Goal: Answer question/provide support: Share knowledge or assist other users

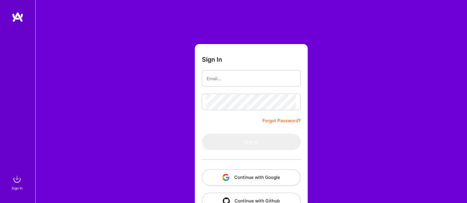
scroll to position [18, 0]
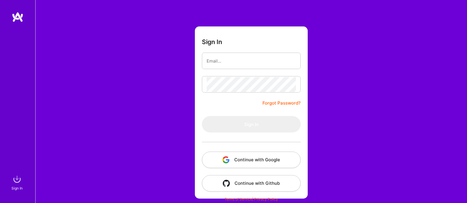
click at [241, 157] on button "Continue with Google" at bounding box center [251, 160] width 99 height 16
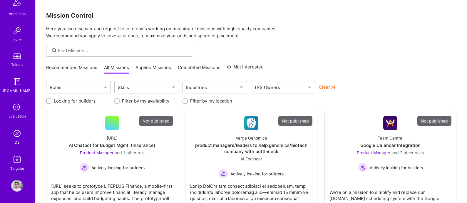
scroll to position [172, 0]
click at [16, 129] on img at bounding box center [17, 133] width 12 height 12
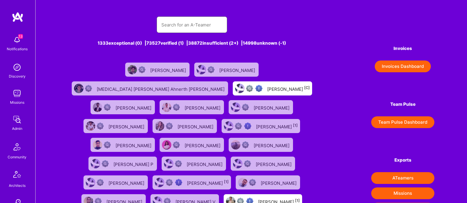
click at [175, 25] on input "text" at bounding box center [191, 24] width 61 height 15
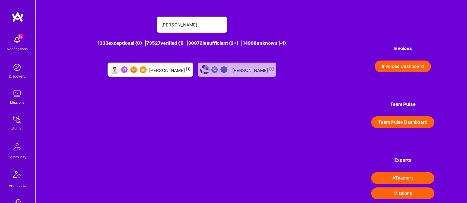
type input "[PERSON_NAME]"
click at [177, 72] on div "[PERSON_NAME] [1]" at bounding box center [170, 70] width 42 height 8
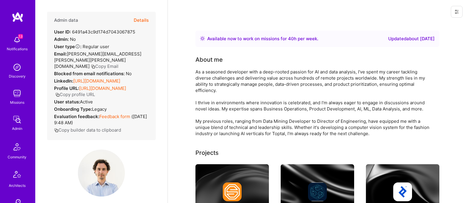
click at [134, 20] on button "Details" at bounding box center [141, 20] width 15 height 17
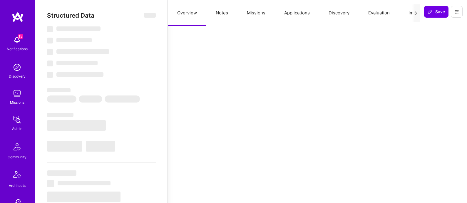
select select "Right Now"
select select "7"
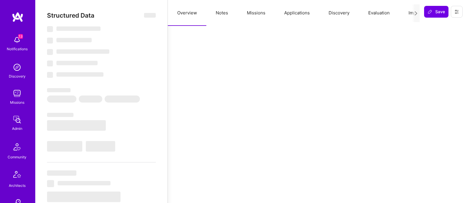
select select "PT"
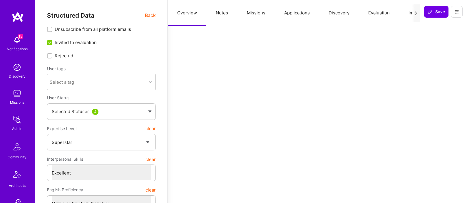
click at [227, 10] on button "Notes" at bounding box center [221, 13] width 31 height 26
type textarea "x"
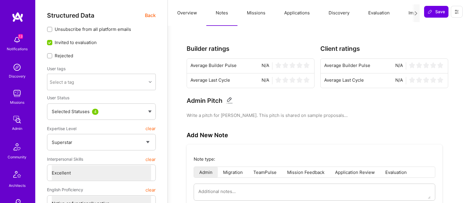
click at [250, 13] on button "Missions" at bounding box center [255, 13] width 37 height 26
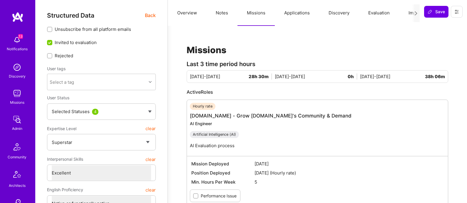
click at [292, 14] on button "Applications" at bounding box center [297, 13] width 44 height 26
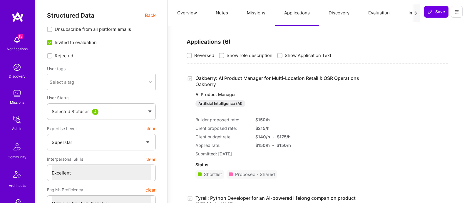
drag, startPoint x: 330, startPoint y: 14, endPoint x: 326, endPoint y: 21, distance: 7.5
click at [326, 21] on button "Discovery" at bounding box center [339, 13] width 40 height 26
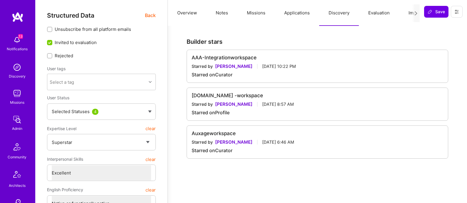
click at [308, 14] on button "Applications" at bounding box center [297, 13] width 44 height 26
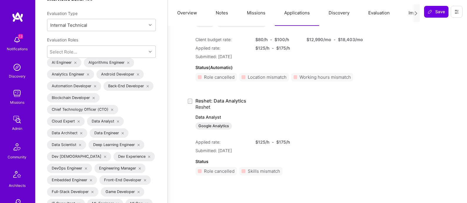
scroll to position [569, 0]
click at [334, 14] on button "Discovery" at bounding box center [339, 13] width 40 height 26
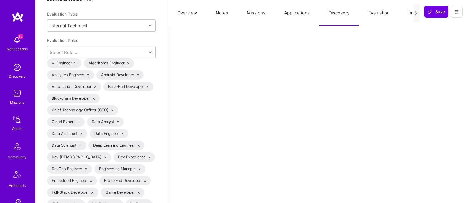
click at [380, 14] on button "Evaluation" at bounding box center [379, 13] width 40 height 26
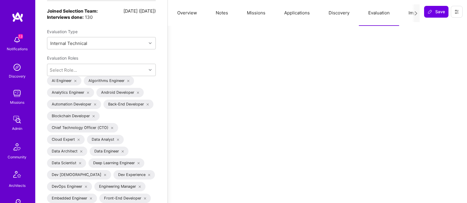
scroll to position [551, 0]
